Goal: Find specific page/section: Locate item on page

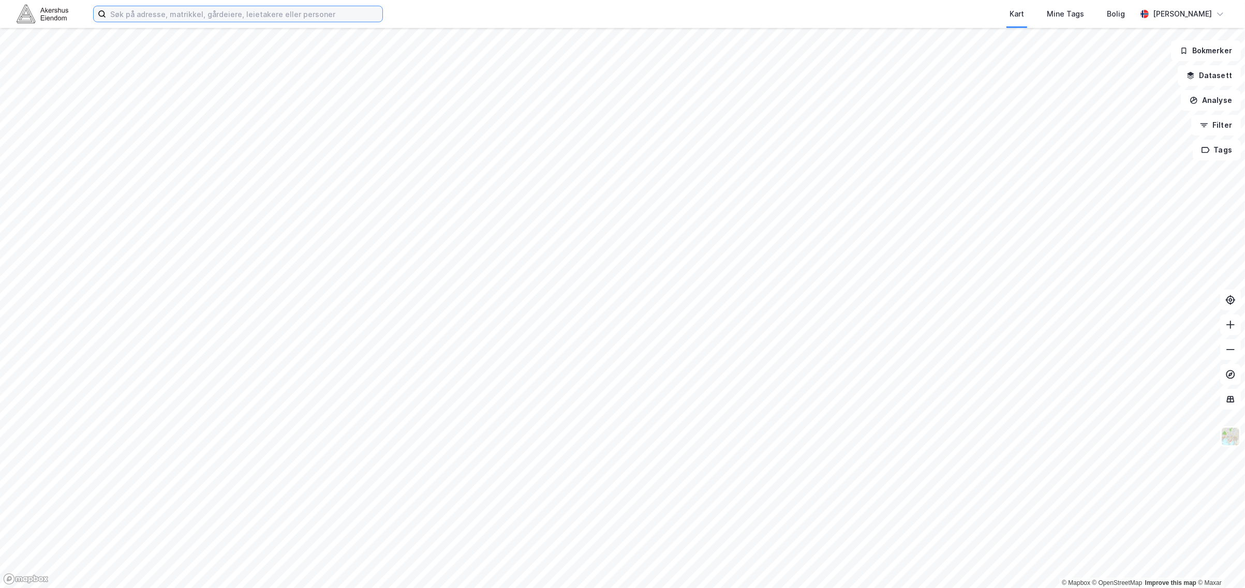
click at [176, 17] on input at bounding box center [244, 14] width 276 height 16
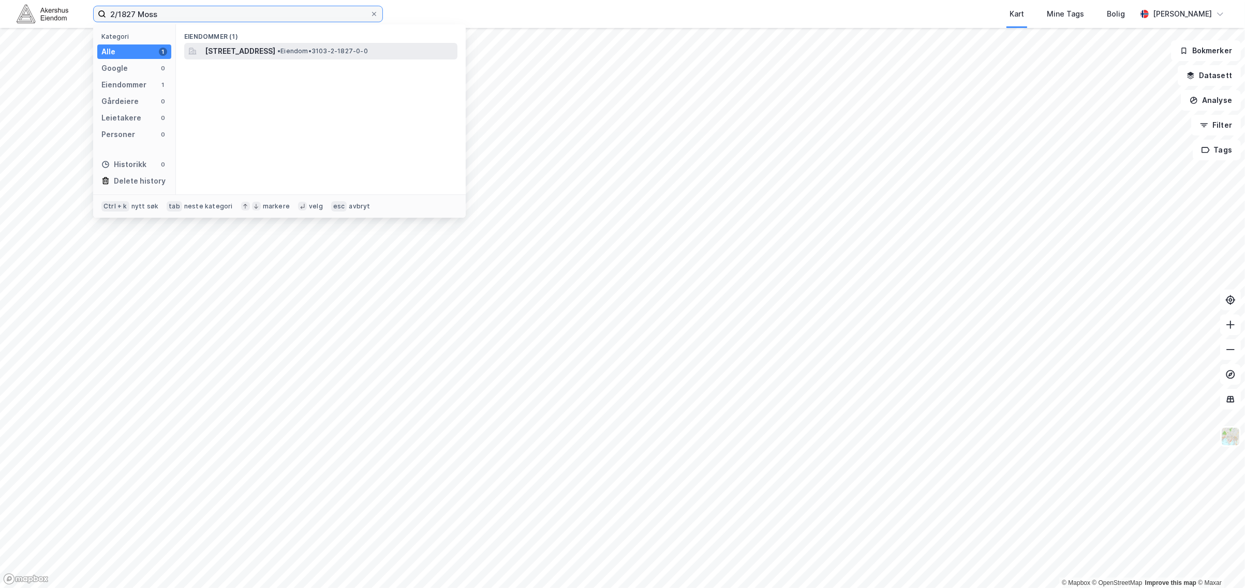
type input "2/1827 Moss"
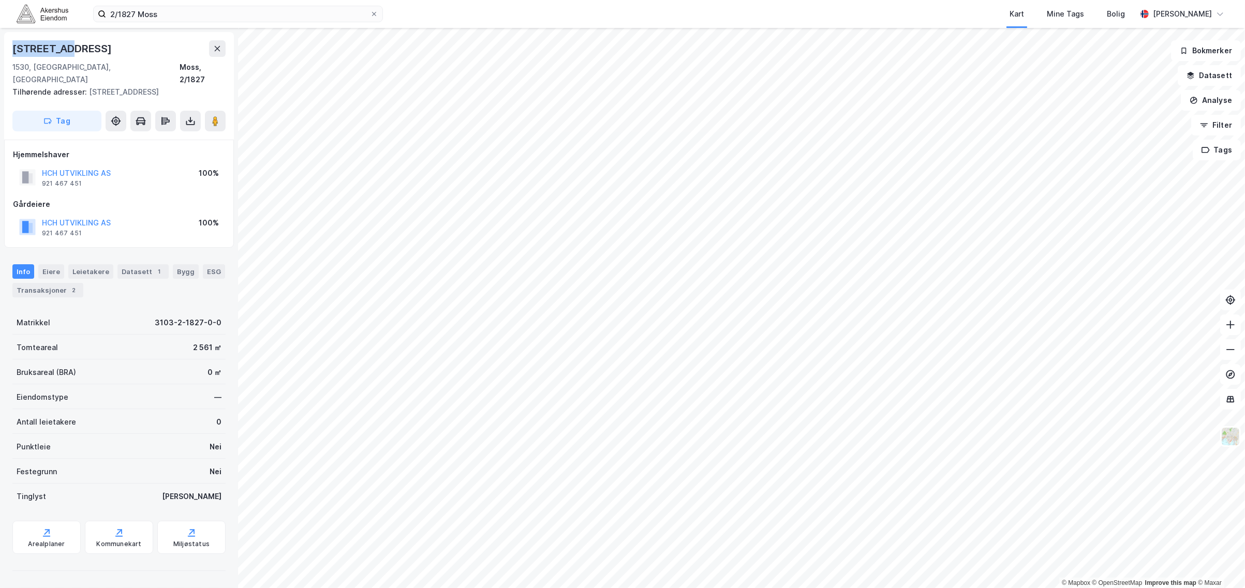
drag, startPoint x: 81, startPoint y: 49, endPoint x: 13, endPoint y: 42, distance: 68.6
click at [13, 42] on div "[STREET_ADDRESS]" at bounding box center [118, 48] width 213 height 17
copy div "[STREET_ADDRESS]"
